Goal: Information Seeking & Learning: Compare options

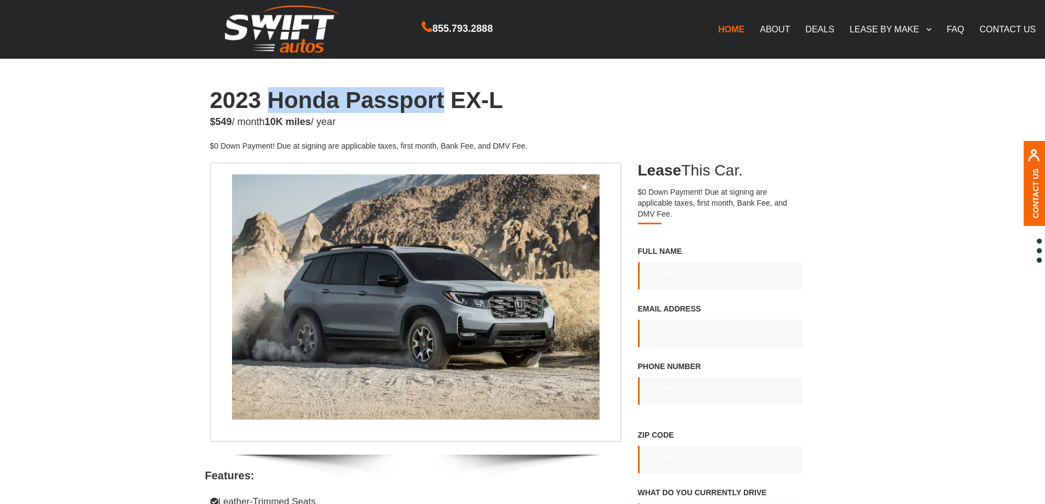
drag, startPoint x: 267, startPoint y: 98, endPoint x: 445, endPoint y: 100, distance: 178.3
click at [445, 100] on h1 "2023 Honda Passport EX-L" at bounding box center [522, 100] width 625 height 25
copy h1 "Honda Passport"
